Goal: Obtain resource: Obtain resource

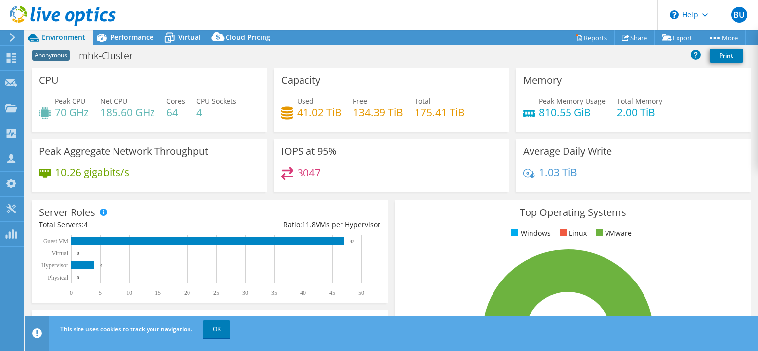
select select "USD"
click at [589, 39] on link "Reports" at bounding box center [590, 37] width 47 height 15
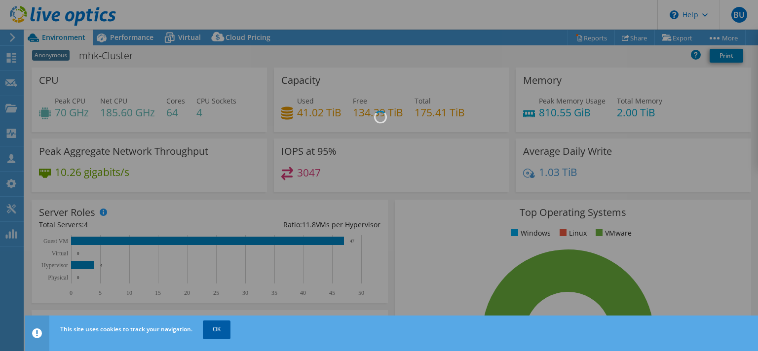
click at [215, 329] on link "OK" at bounding box center [217, 330] width 28 height 18
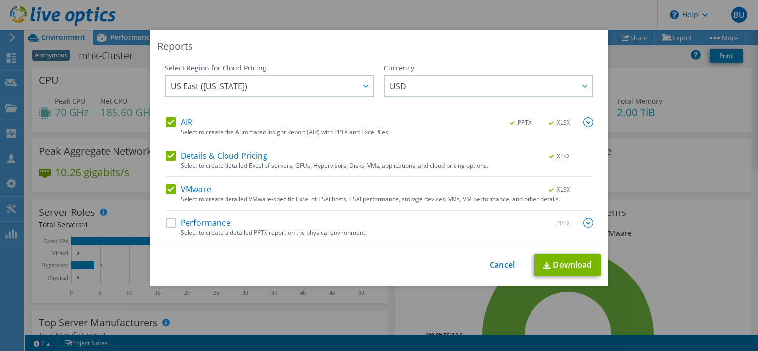
click at [166, 221] on label "Performance" at bounding box center [198, 223] width 65 height 10
click at [0, 0] on input "Performance" at bounding box center [0, 0] width 0 height 0
click at [565, 265] on link "Download" at bounding box center [567, 265] width 66 height 22
click at [565, 263] on link "Download" at bounding box center [567, 265] width 66 height 22
click at [501, 261] on link "Cancel" at bounding box center [501, 264] width 25 height 9
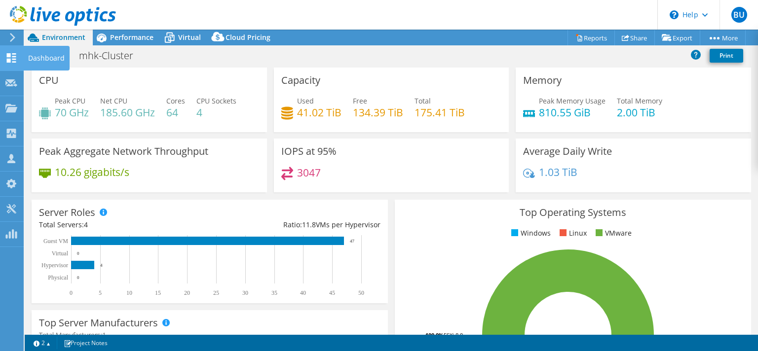
click at [12, 59] on icon at bounding box center [11, 57] width 12 height 9
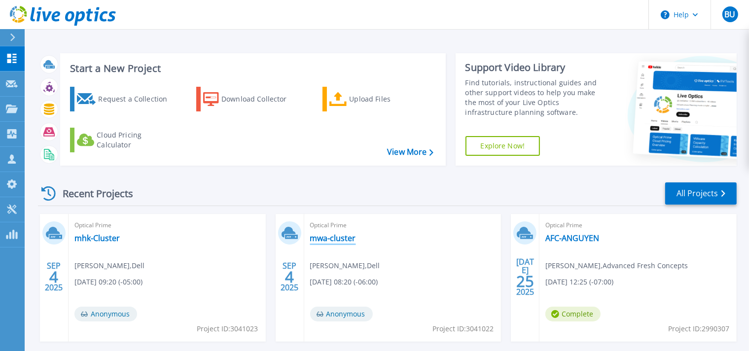
click at [325, 236] on link "mwa-cluster" at bounding box center [333, 238] width 46 height 10
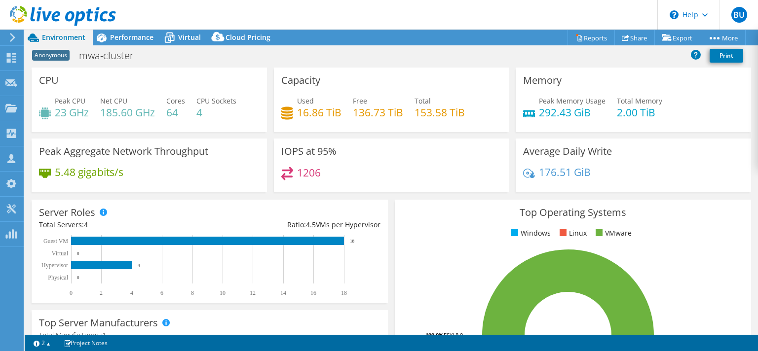
select select "USD"
click at [13, 56] on use at bounding box center [11, 57] width 9 height 9
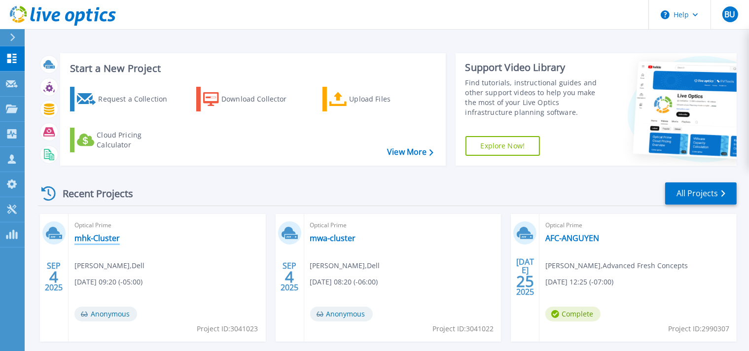
click at [93, 238] on link "mhk-Cluster" at bounding box center [96, 238] width 45 height 10
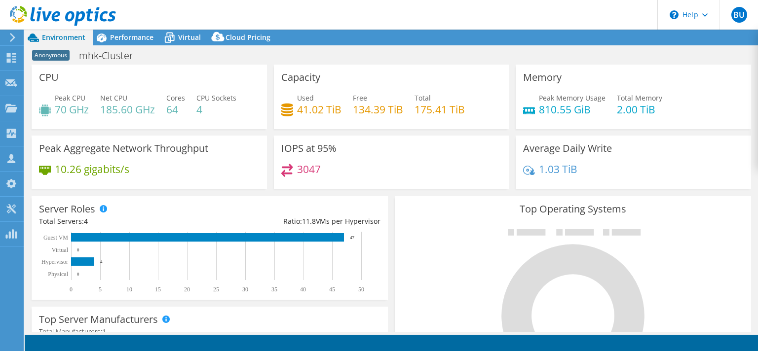
select select "USD"
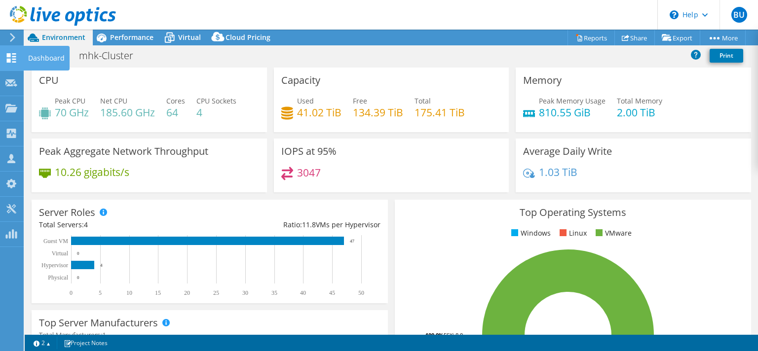
click at [11, 59] on icon at bounding box center [11, 57] width 12 height 9
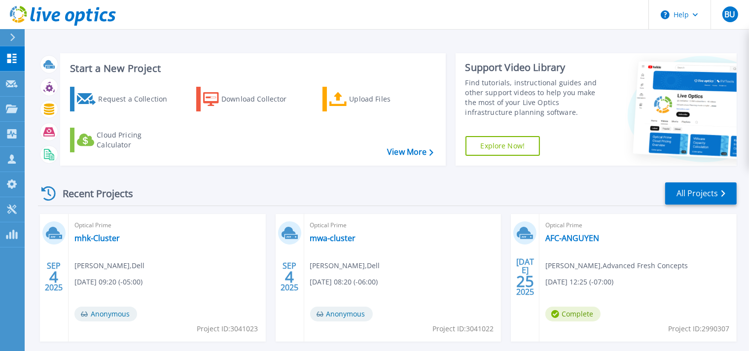
click at [234, 329] on span "Project ID: 3041023" at bounding box center [227, 329] width 61 height 11
drag, startPoint x: 232, startPoint y: 329, endPoint x: 258, endPoint y: 329, distance: 25.2
click at [258, 329] on span "Project ID: 3041023" at bounding box center [227, 329] width 61 height 11
copy span "3041023"
click at [471, 329] on span "Project ID: 3041022" at bounding box center [463, 329] width 61 height 11
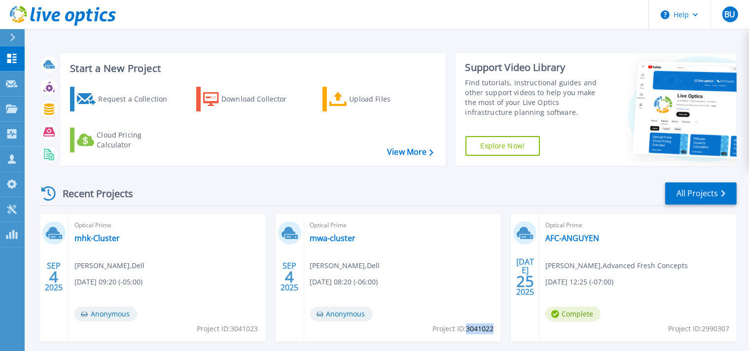
drag, startPoint x: 467, startPoint y: 329, endPoint x: 493, endPoint y: 331, distance: 26.2
click at [493, 331] on span "Project ID: 3041022" at bounding box center [463, 329] width 61 height 11
copy span "3041022"
